Goal: Information Seeking & Learning: Learn about a topic

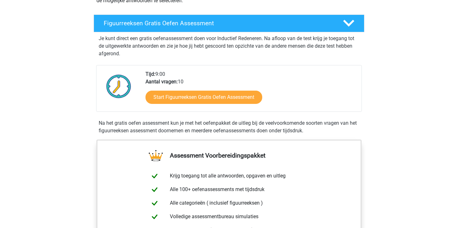
scroll to position [95, 0]
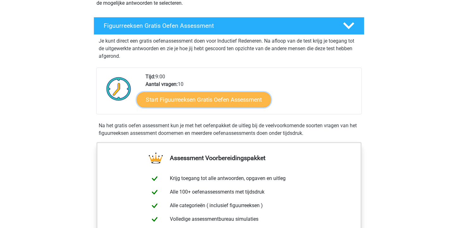
click at [190, 100] on link "Start Figuurreeksen Gratis Oefen Assessment" at bounding box center [204, 99] width 134 height 15
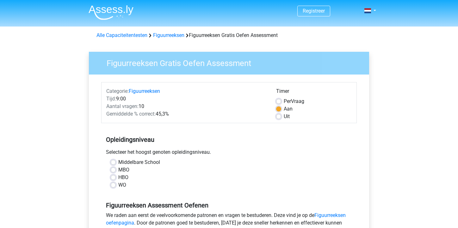
click at [118, 178] on label "HBO" at bounding box center [123, 178] width 10 height 8
click at [113, 178] on input "HBO" at bounding box center [113, 177] width 5 height 6
radio input "true"
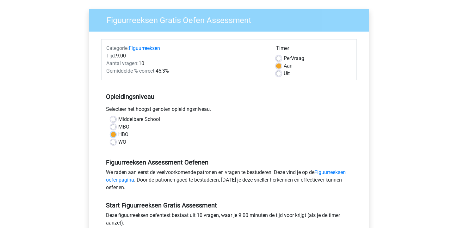
scroll to position [95, 0]
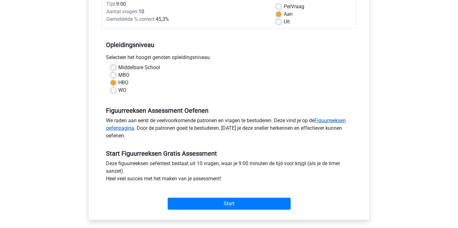
click at [333, 118] on link "Figuurreeksen oefenpagina" at bounding box center [226, 125] width 240 height 14
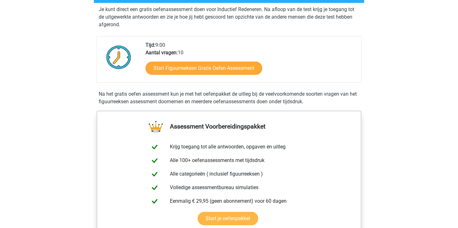
scroll to position [95, 0]
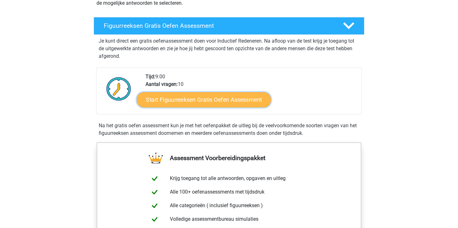
click at [202, 101] on link "Start Figuurreeksen Gratis Oefen Assessment" at bounding box center [204, 99] width 134 height 15
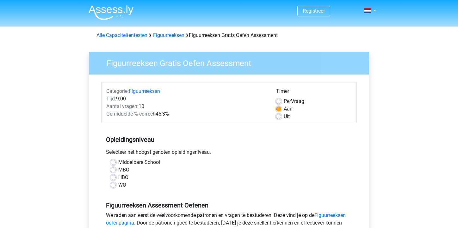
click at [118, 180] on label "HBO" at bounding box center [123, 178] width 10 height 8
click at [114, 180] on input "HBO" at bounding box center [113, 177] width 5 height 6
radio input "true"
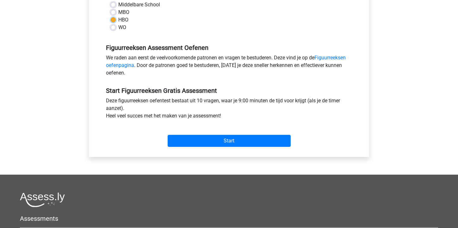
scroll to position [158, 0]
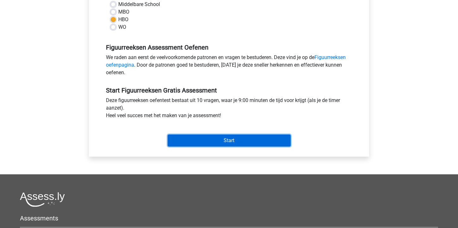
click at [223, 141] on input "Start" at bounding box center [229, 141] width 123 height 12
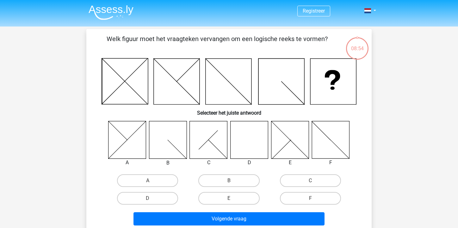
click at [249, 145] on icon at bounding box center [249, 140] width 38 height 38
click at [148, 198] on label "D" at bounding box center [147, 198] width 61 height 13
click at [148, 199] on input "D" at bounding box center [150, 201] width 4 height 4
radio input "true"
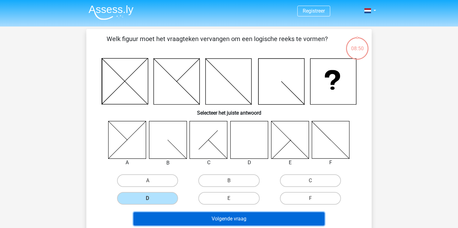
click at [220, 220] on button "Volgende vraag" at bounding box center [228, 218] width 191 height 13
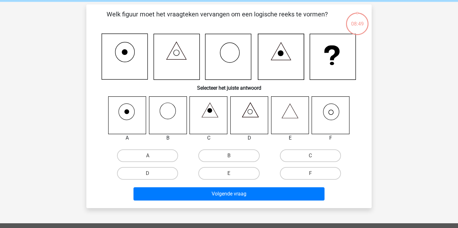
scroll to position [29, 0]
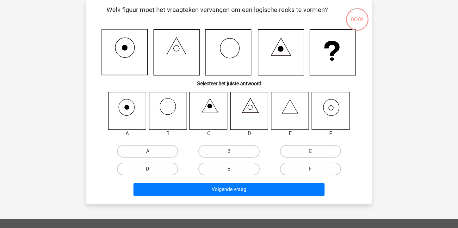
click at [305, 169] on label "F" at bounding box center [310, 169] width 61 height 13
click at [310, 169] on input "F" at bounding box center [312, 171] width 4 height 4
radio input "true"
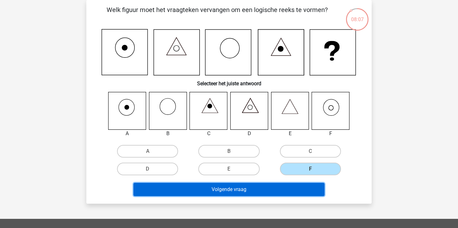
click at [253, 189] on button "Volgende vraag" at bounding box center [228, 189] width 191 height 13
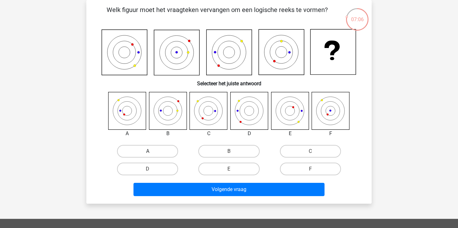
click at [146, 150] on label "A" at bounding box center [147, 151] width 61 height 13
click at [148, 151] on input "A" at bounding box center [150, 153] width 4 height 4
radio input "true"
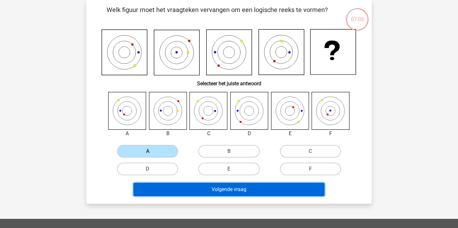
click at [237, 190] on button "Volgende vraag" at bounding box center [228, 189] width 191 height 13
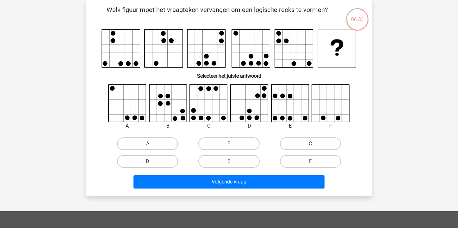
click at [252, 63] on circle at bounding box center [251, 63] width 5 height 5
click at [231, 143] on label "B" at bounding box center [228, 144] width 61 height 13
click at [231, 144] on input "B" at bounding box center [231, 146] width 4 height 4
radio input "true"
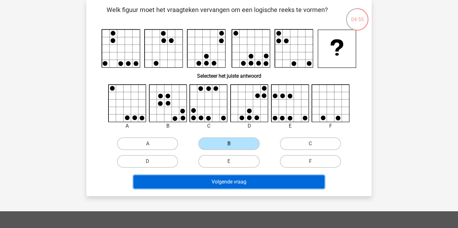
click at [225, 181] on button "Volgende vraag" at bounding box center [228, 181] width 191 height 13
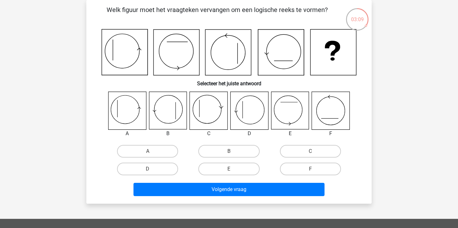
click at [150, 169] on input "D" at bounding box center [150, 171] width 4 height 4
radio input "true"
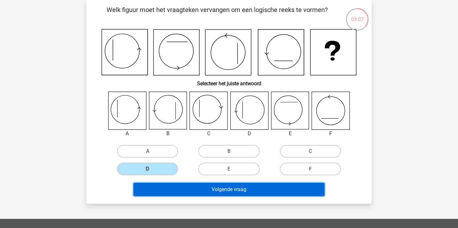
click at [233, 190] on button "Volgende vraag" at bounding box center [228, 189] width 191 height 13
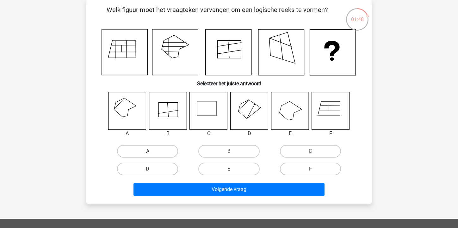
drag, startPoint x: 146, startPoint y: 150, endPoint x: 149, endPoint y: 150, distance: 3.2
click at [146, 150] on label "A" at bounding box center [147, 151] width 61 height 13
click at [148, 151] on input "A" at bounding box center [150, 153] width 4 height 4
radio input "true"
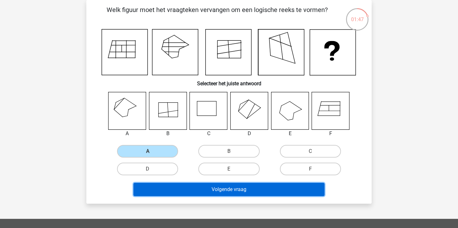
click at [262, 192] on button "Volgende vraag" at bounding box center [228, 189] width 191 height 13
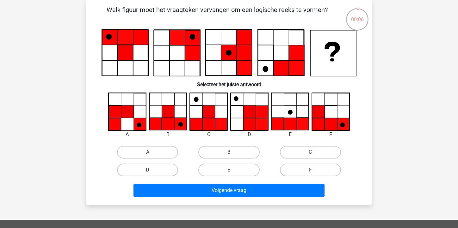
click at [227, 152] on label "B" at bounding box center [228, 152] width 61 height 13
click at [229, 152] on input "B" at bounding box center [231, 154] width 4 height 4
radio input "true"
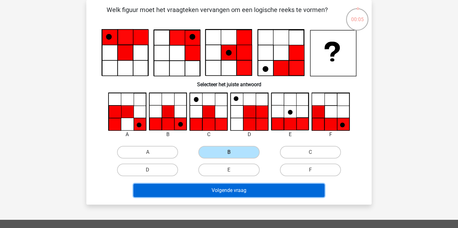
click at [242, 193] on button "Volgende vraag" at bounding box center [228, 190] width 191 height 13
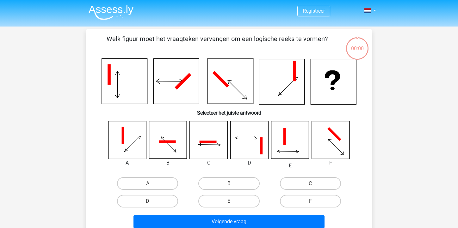
scroll to position [29, 0]
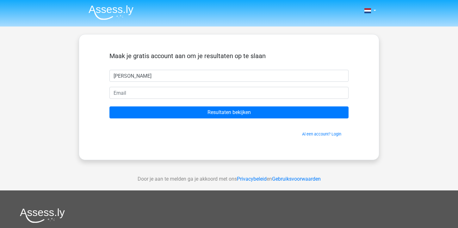
type input "[PERSON_NAME]"
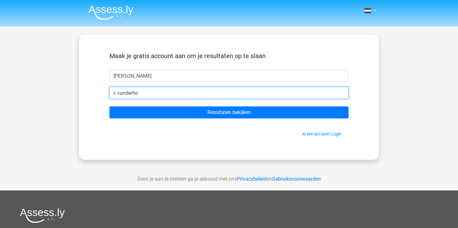
type input "c.vanderhoeven@casema.nl"
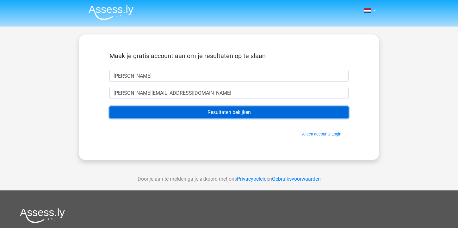
click at [234, 112] on input "Resultaten bekijken" at bounding box center [228, 113] width 239 height 12
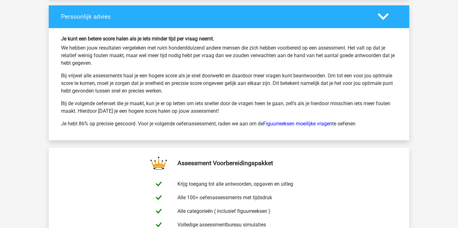
scroll to position [948, 0]
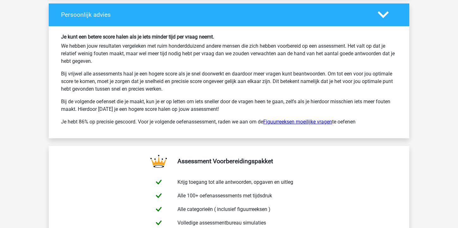
click at [300, 122] on link "Figuurreeksen moeilijke vragen" at bounding box center [297, 122] width 69 height 6
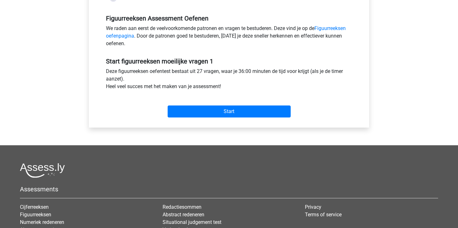
scroll to position [190, 0]
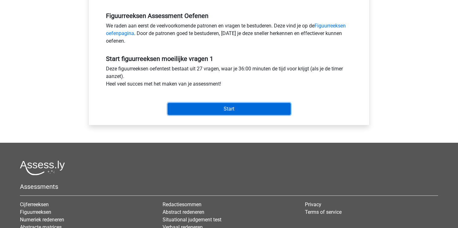
click at [232, 111] on input "Start" at bounding box center [229, 109] width 123 height 12
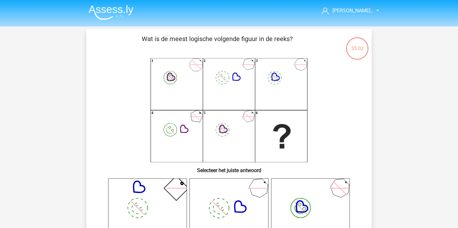
click at [235, 212] on icon at bounding box center [239, 208] width 18 height 18
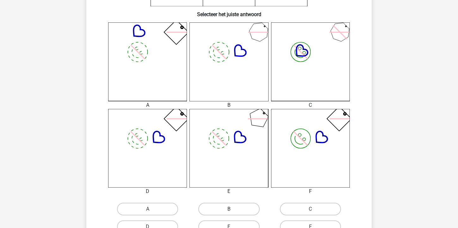
scroll to position [158, 0]
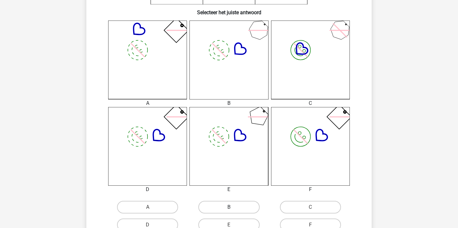
click at [238, 210] on label "B" at bounding box center [228, 207] width 61 height 13
click at [233, 210] on input "B" at bounding box center [231, 209] width 4 height 4
radio input "true"
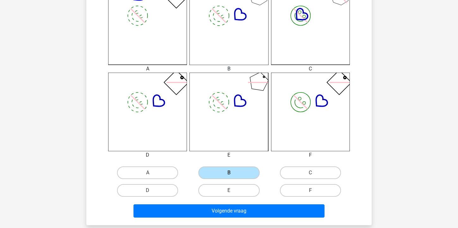
scroll to position [253, 0]
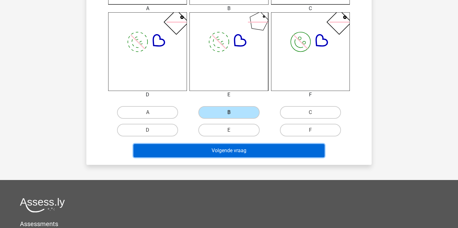
click at [252, 152] on button "Volgende vraag" at bounding box center [228, 150] width 191 height 13
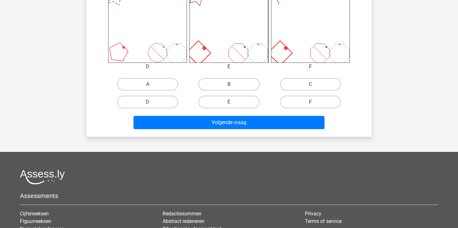
scroll to position [282, 0]
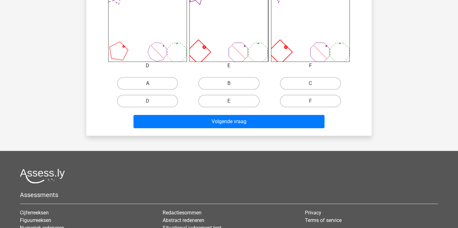
click at [165, 84] on label "A" at bounding box center [147, 83] width 61 height 13
click at [152, 84] on input "A" at bounding box center [150, 85] width 4 height 4
radio input "true"
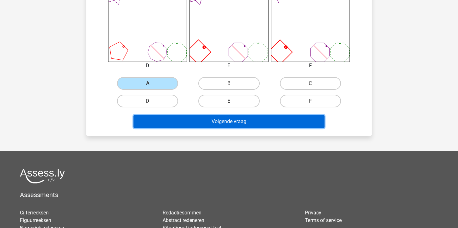
click at [214, 122] on button "Volgende vraag" at bounding box center [228, 121] width 191 height 13
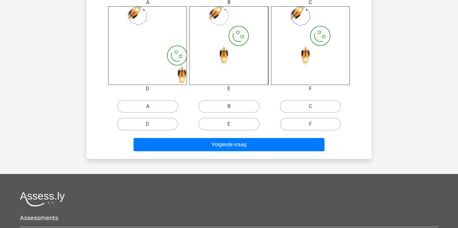
scroll to position [285, 0]
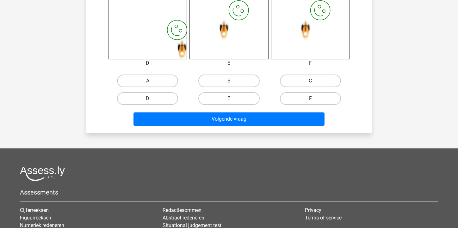
click at [294, 82] on label "C" at bounding box center [310, 81] width 61 height 13
click at [310, 82] on input "C" at bounding box center [312, 83] width 4 height 4
radio input "true"
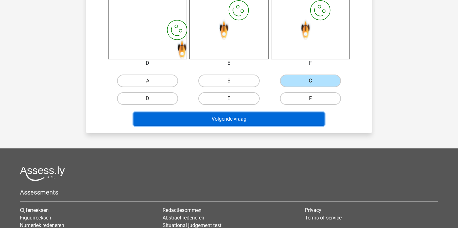
click at [255, 117] on button "Volgende vraag" at bounding box center [228, 119] width 191 height 13
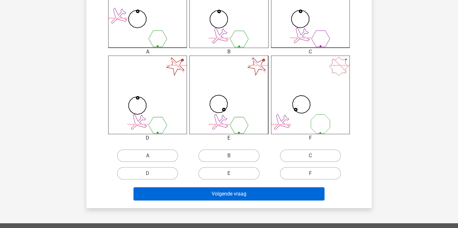
scroll to position [219, 0]
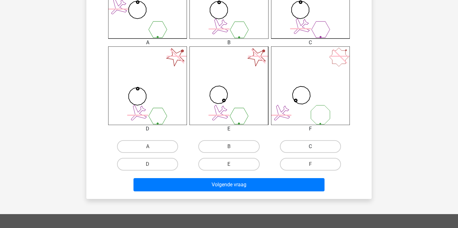
click at [316, 145] on label "C" at bounding box center [310, 146] width 61 height 13
click at [314, 147] on input "C" at bounding box center [312, 149] width 4 height 4
radio input "true"
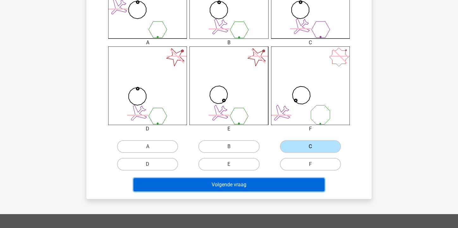
click at [266, 181] on button "Volgende vraag" at bounding box center [228, 184] width 191 height 13
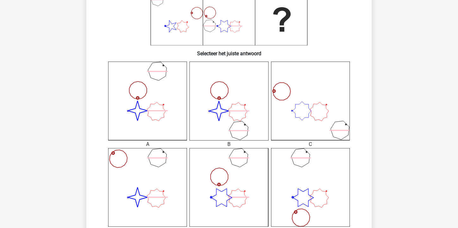
scroll to position [187, 0]
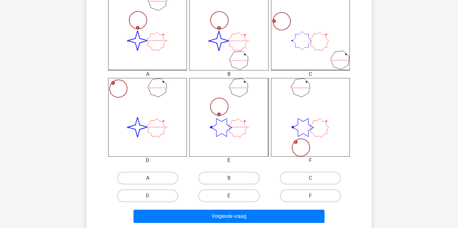
click at [159, 177] on label "A" at bounding box center [147, 178] width 61 height 13
click at [152, 178] on input "A" at bounding box center [150, 180] width 4 height 4
radio input "true"
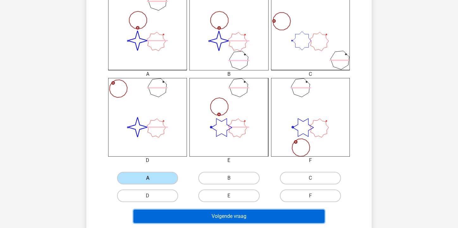
click at [228, 215] on button "Volgende vraag" at bounding box center [228, 216] width 191 height 13
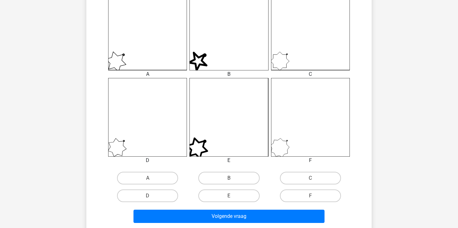
scroll to position [250, 0]
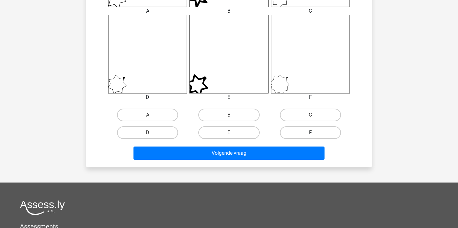
click at [302, 132] on label "F" at bounding box center [310, 132] width 61 height 13
click at [310, 133] on input "F" at bounding box center [312, 135] width 4 height 4
radio input "true"
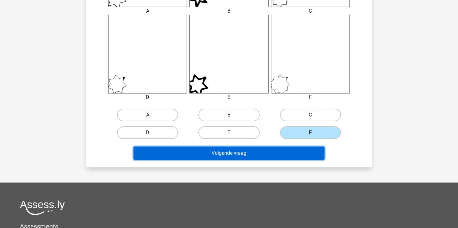
click at [284, 150] on button "Volgende vraag" at bounding box center [228, 153] width 191 height 13
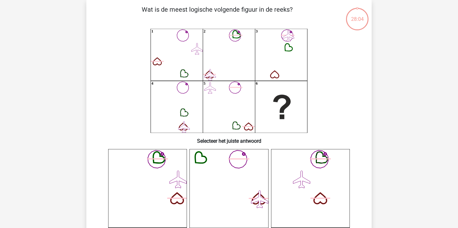
scroll to position [29, 0]
click at [286, 75] on icon "1 2 3 4 5 6" at bounding box center [228, 81] width 255 height 104
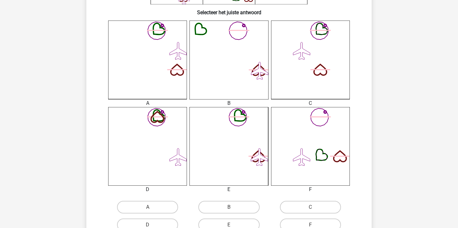
scroll to position [190, 0]
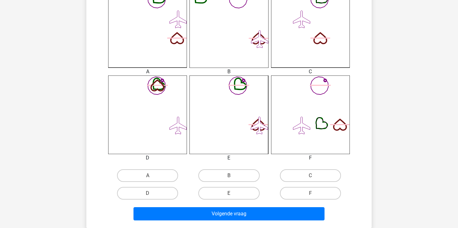
click at [229, 194] on input "E" at bounding box center [231, 195] width 4 height 4
radio input "true"
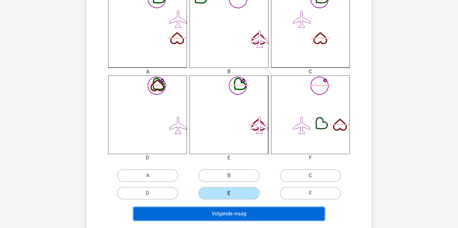
click at [238, 211] on button "Volgende vraag" at bounding box center [228, 213] width 191 height 13
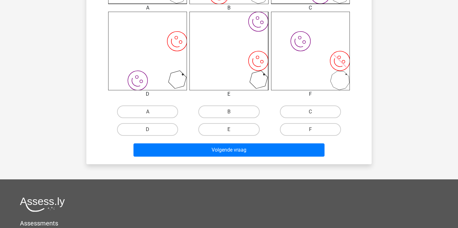
scroll to position [282, 0]
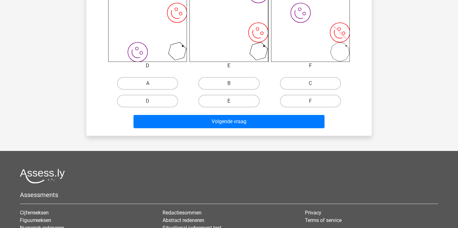
click at [227, 99] on label "E" at bounding box center [228, 101] width 61 height 13
click at [229, 101] on input "E" at bounding box center [231, 103] width 4 height 4
radio input "true"
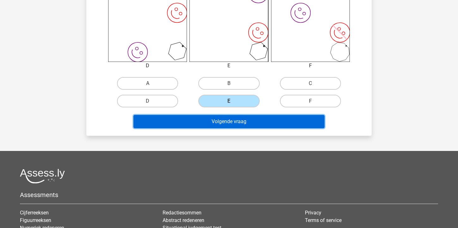
click at [234, 122] on button "Volgende vraag" at bounding box center [228, 121] width 191 height 13
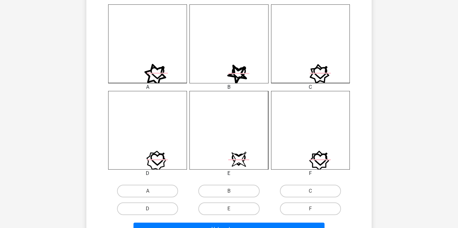
scroll to position [219, 0]
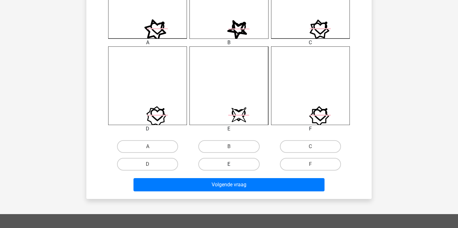
click at [236, 164] on label "E" at bounding box center [228, 164] width 61 height 13
click at [233, 164] on input "E" at bounding box center [231, 166] width 4 height 4
radio input "true"
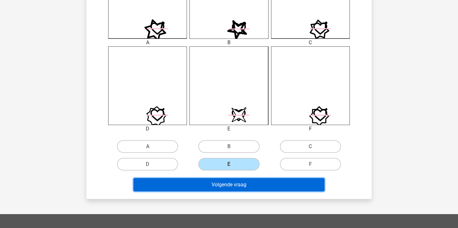
click at [242, 188] on button "Volgende vraag" at bounding box center [228, 184] width 191 height 13
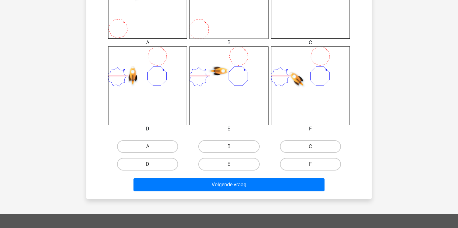
drag, startPoint x: 158, startPoint y: 165, endPoint x: 168, endPoint y: 175, distance: 14.3
click at [158, 165] on label "D" at bounding box center [147, 164] width 61 height 13
click at [152, 165] on input "D" at bounding box center [150, 166] width 4 height 4
radio input "true"
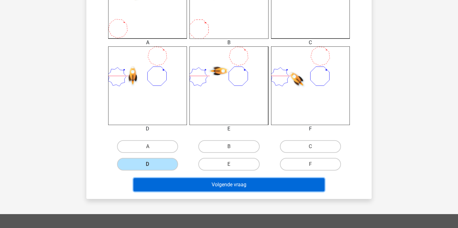
click at [198, 186] on button "Volgende vraag" at bounding box center [228, 184] width 191 height 13
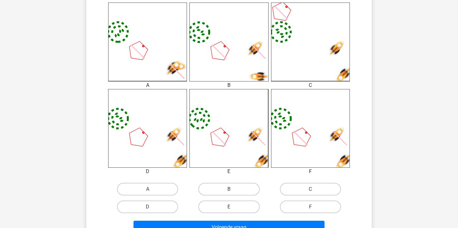
scroll to position [187, 0]
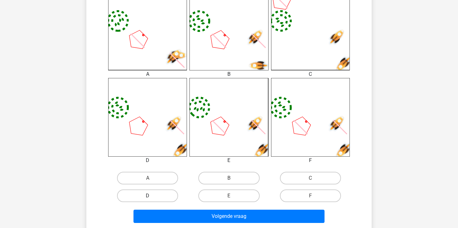
click at [154, 195] on label "D" at bounding box center [147, 196] width 61 height 13
click at [152, 196] on input "D" at bounding box center [150, 198] width 4 height 4
radio input "true"
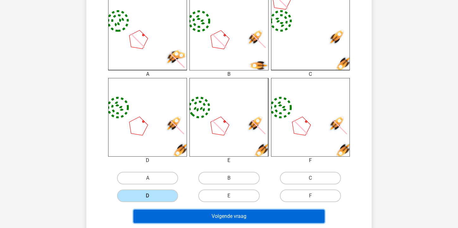
click at [222, 215] on button "Volgende vraag" at bounding box center [228, 216] width 191 height 13
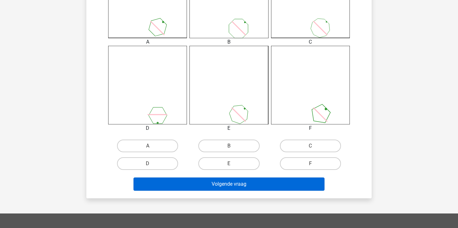
scroll to position [221, 0]
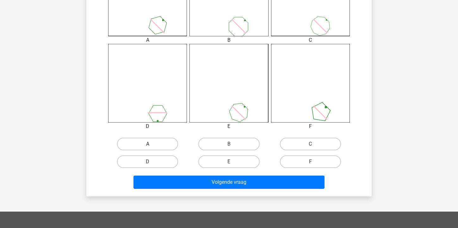
drag, startPoint x: 159, startPoint y: 143, endPoint x: 162, endPoint y: 145, distance: 4.4
click at [159, 143] on label "A" at bounding box center [147, 144] width 61 height 13
click at [152, 144] on input "A" at bounding box center [150, 146] width 4 height 4
radio input "true"
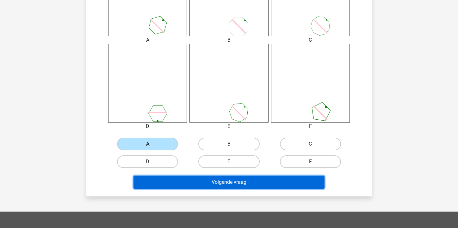
click at [223, 184] on button "Volgende vraag" at bounding box center [228, 182] width 191 height 13
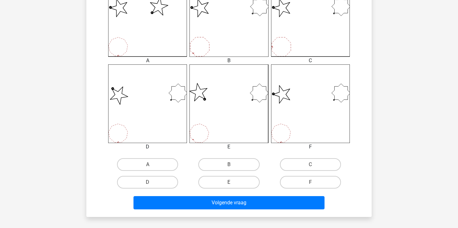
scroll to position [250, 0]
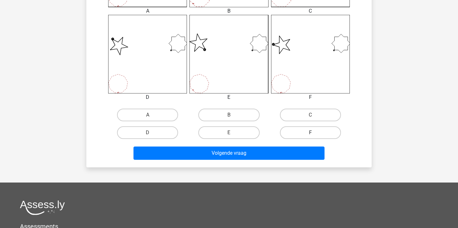
click at [318, 135] on label "F" at bounding box center [310, 132] width 61 height 13
click at [314, 135] on input "F" at bounding box center [312, 135] width 4 height 4
radio input "true"
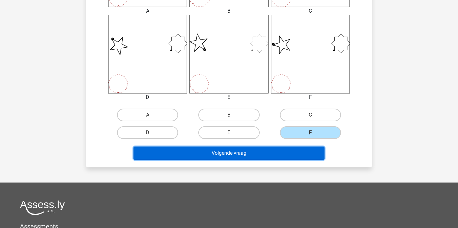
click at [300, 151] on button "Volgende vraag" at bounding box center [228, 153] width 191 height 13
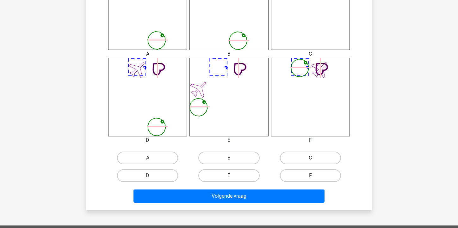
scroll to position [221, 0]
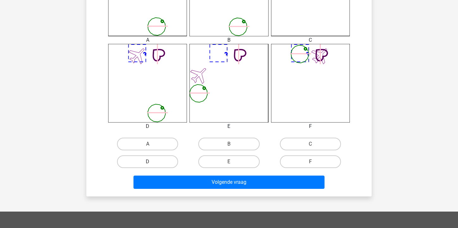
drag, startPoint x: 153, startPoint y: 162, endPoint x: 171, endPoint y: 172, distance: 20.8
click at [153, 162] on label "D" at bounding box center [147, 162] width 61 height 13
click at [152, 162] on input "D" at bounding box center [150, 164] width 4 height 4
radio input "true"
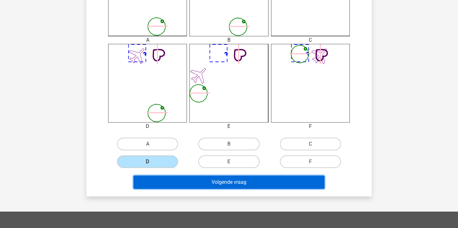
click at [211, 184] on button "Volgende vraag" at bounding box center [228, 182] width 191 height 13
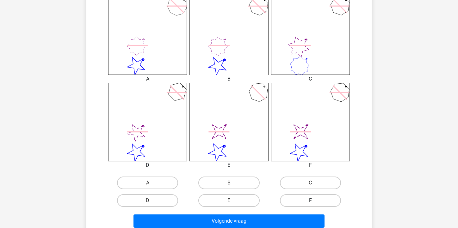
scroll to position [219, 0]
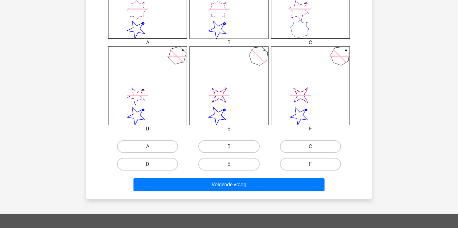
click at [314, 162] on label "F" at bounding box center [310, 164] width 61 height 13
click at [314, 164] on input "F" at bounding box center [312, 166] width 4 height 4
radio input "true"
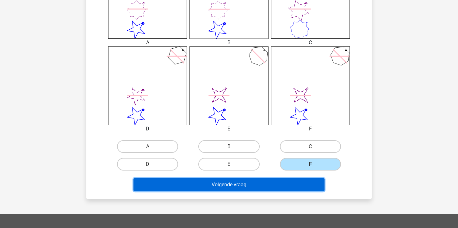
click at [223, 183] on button "Volgende vraag" at bounding box center [228, 184] width 191 height 13
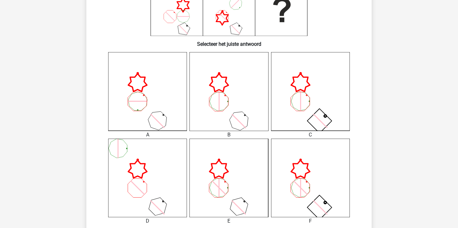
scroll to position [253, 0]
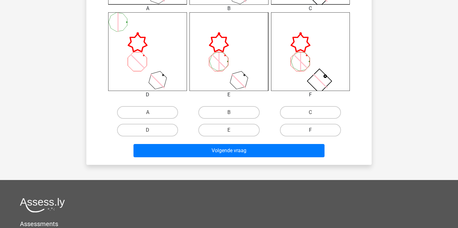
click at [320, 130] on label "F" at bounding box center [310, 130] width 61 height 13
click at [314, 130] on input "F" at bounding box center [312, 132] width 4 height 4
radio input "true"
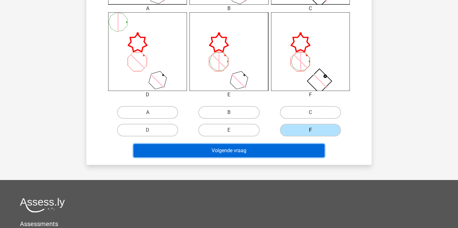
click at [303, 149] on button "Volgende vraag" at bounding box center [228, 150] width 191 height 13
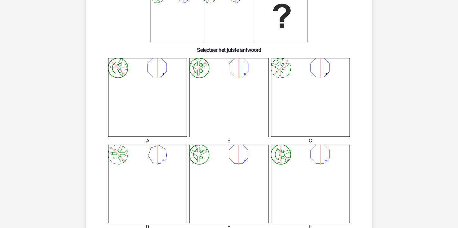
scroll to position [124, 0]
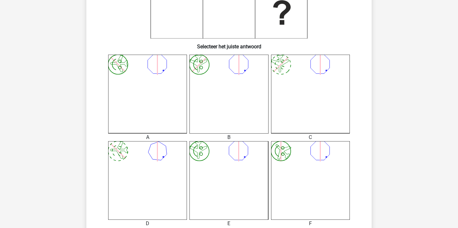
drag, startPoint x: 227, startPoint y: 104, endPoint x: 233, endPoint y: 117, distance: 13.9
click at [227, 104] on icon "image/svg+xml" at bounding box center [228, 94] width 79 height 79
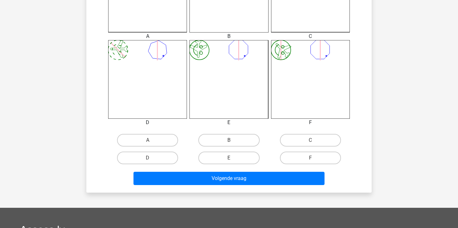
scroll to position [250, 0]
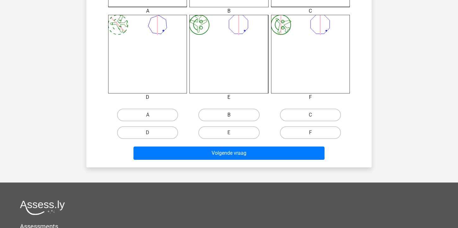
click at [231, 114] on label "B" at bounding box center [228, 115] width 61 height 13
click at [231, 115] on input "B" at bounding box center [231, 117] width 4 height 4
radio input "true"
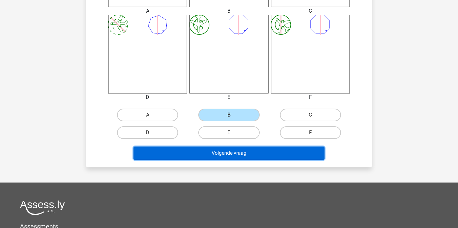
click at [238, 156] on button "Volgende vraag" at bounding box center [228, 153] width 191 height 13
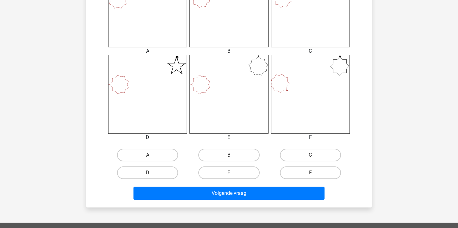
scroll to position [245, 0]
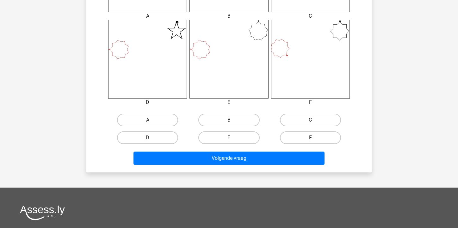
click at [309, 138] on label "F" at bounding box center [310, 138] width 61 height 13
click at [310, 138] on input "F" at bounding box center [312, 140] width 4 height 4
radio input "true"
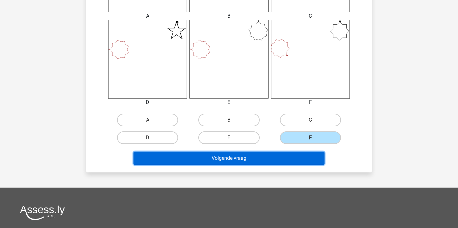
click at [305, 153] on button "Volgende vraag" at bounding box center [228, 158] width 191 height 13
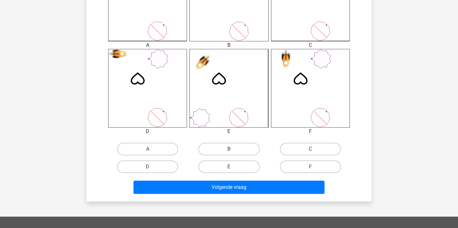
scroll to position [282, 0]
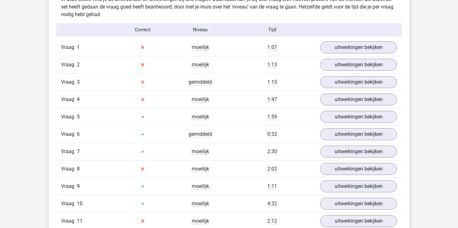
scroll to position [506, 0]
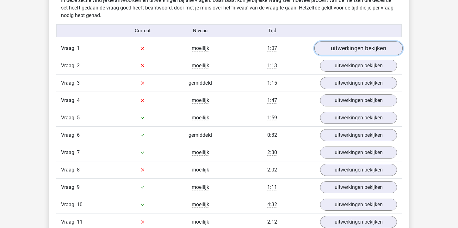
click at [347, 47] on link "uitwerkingen bekijken" at bounding box center [358, 48] width 88 height 14
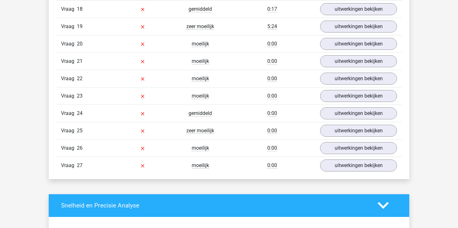
scroll to position [1486, 0]
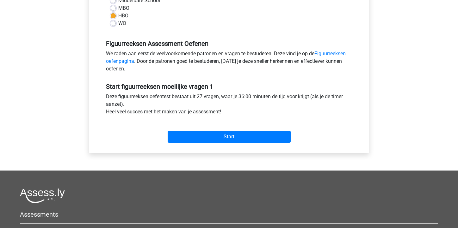
scroll to position [126, 0]
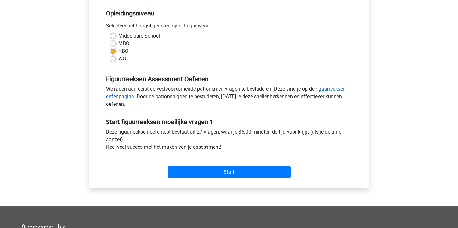
click at [330, 89] on link "Figuurreeksen oefenpagina" at bounding box center [226, 93] width 240 height 14
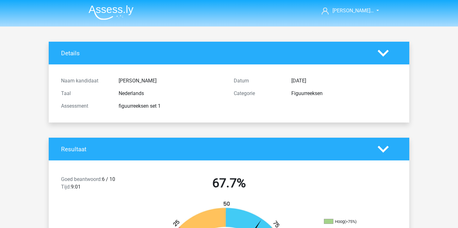
scroll to position [948, 0]
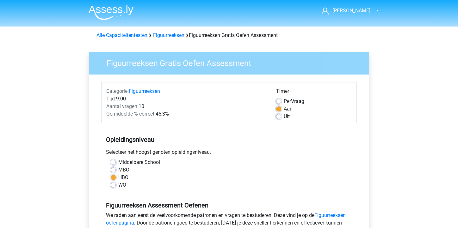
scroll to position [158, 0]
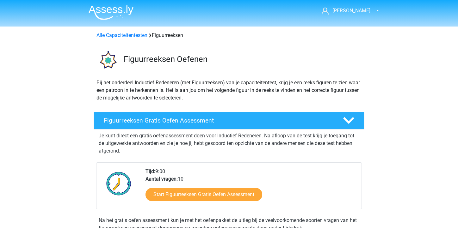
scroll to position [95, 0]
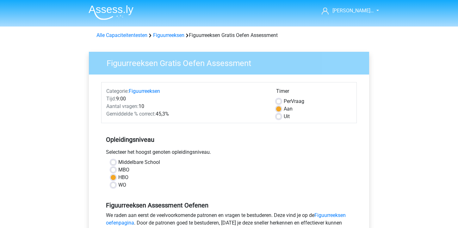
scroll to position [95, 0]
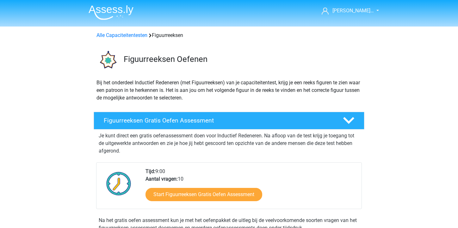
scroll to position [95, 0]
